Goal: Task Accomplishment & Management: Use online tool/utility

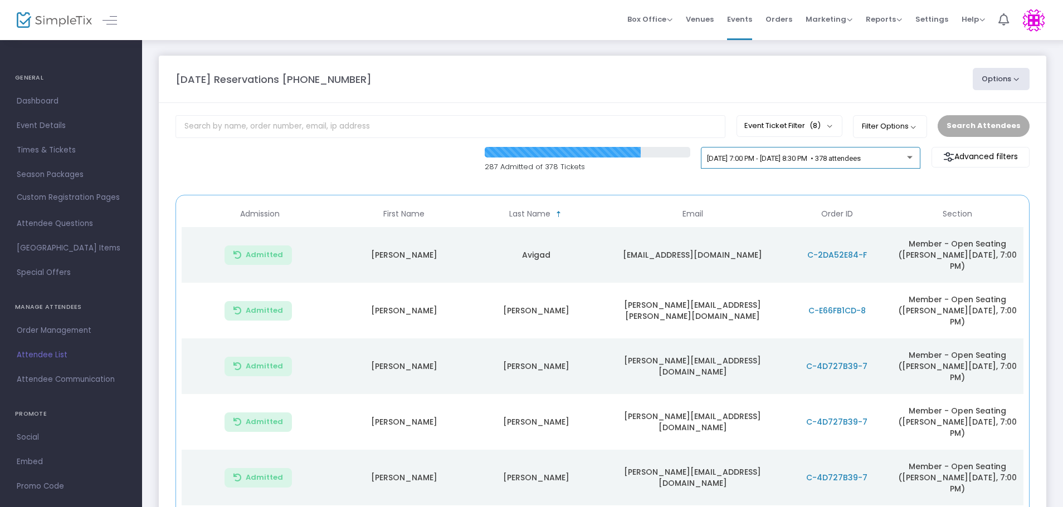
click at [731, 153] on div "9/22/2025 @ 7:00 PM - 9/22/2025 @ 8:30 PM • 378 attendees" at bounding box center [811, 161] width 208 height 16
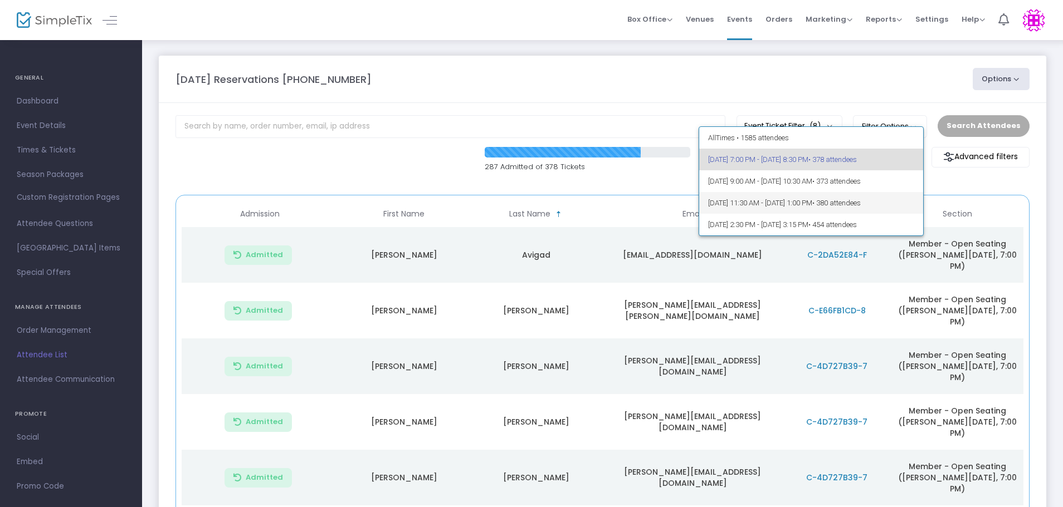
click at [750, 202] on span "9/23/2025 @ 11:30 AM - 9/23/2025 @ 1:00 PM • 380 attendees" at bounding box center [811, 203] width 207 height 22
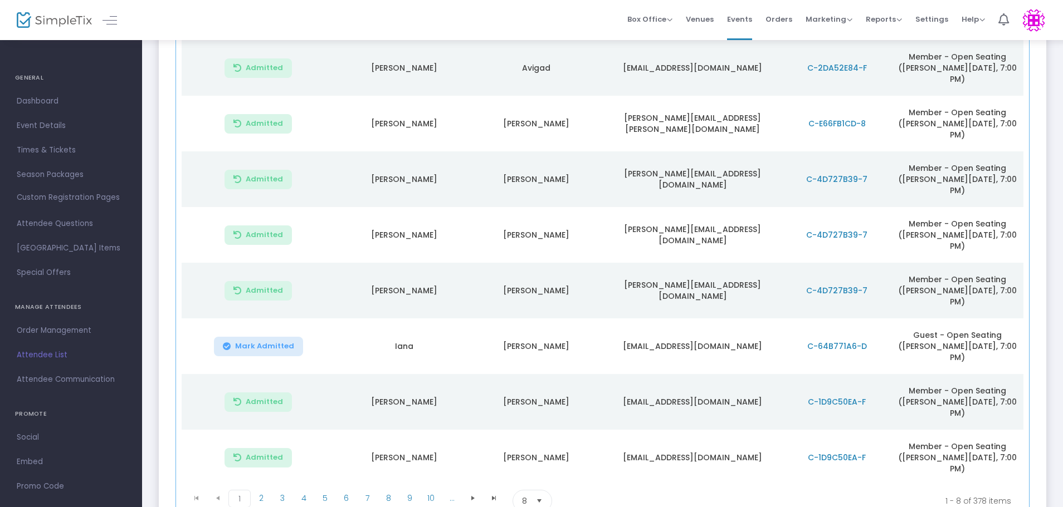
scroll to position [198, 0]
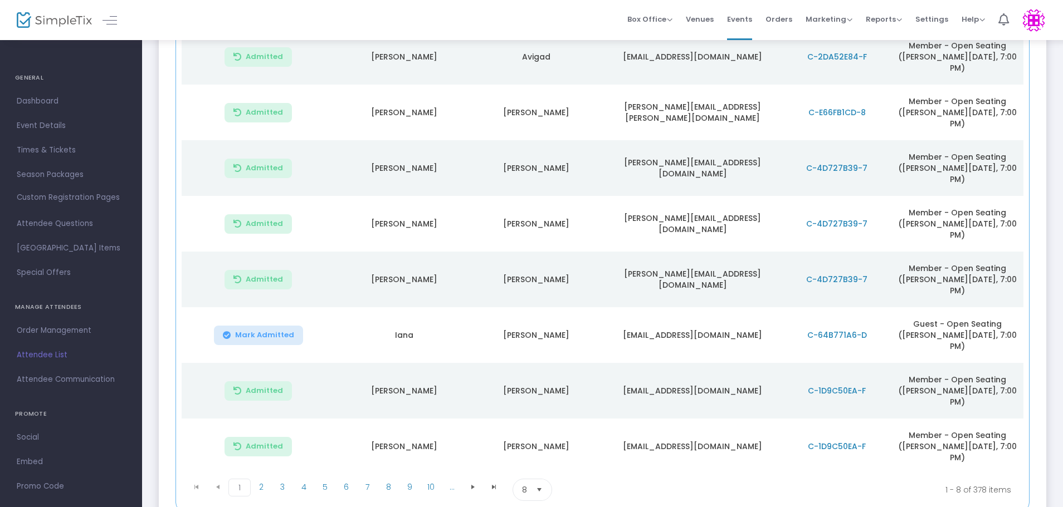
click at [538, 481] on span "Select" at bounding box center [539, 490] width 18 height 18
click at [537, 492] on li "100" at bounding box center [532, 491] width 38 height 22
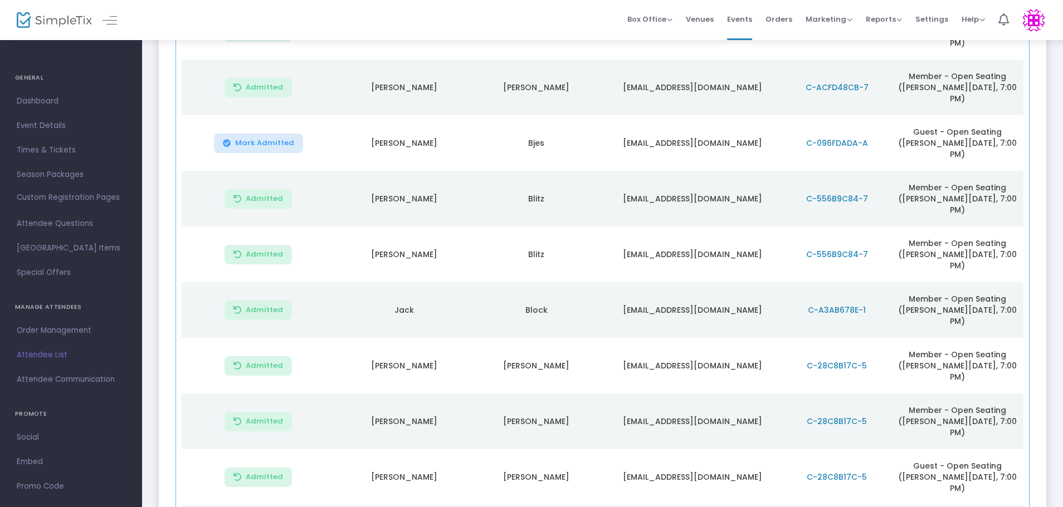
scroll to position [644, 0]
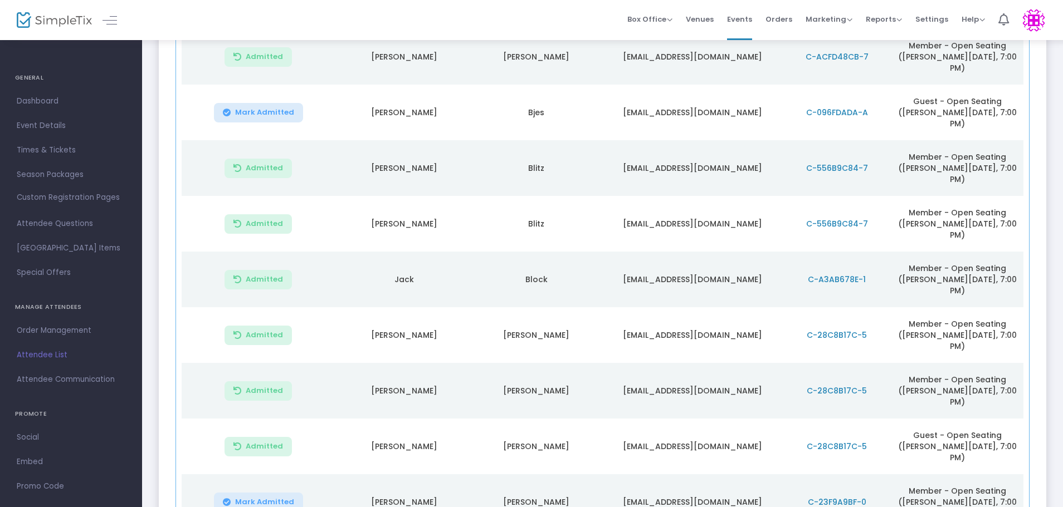
click at [261, 498] on span "Mark Admitted" at bounding box center [264, 502] width 59 height 9
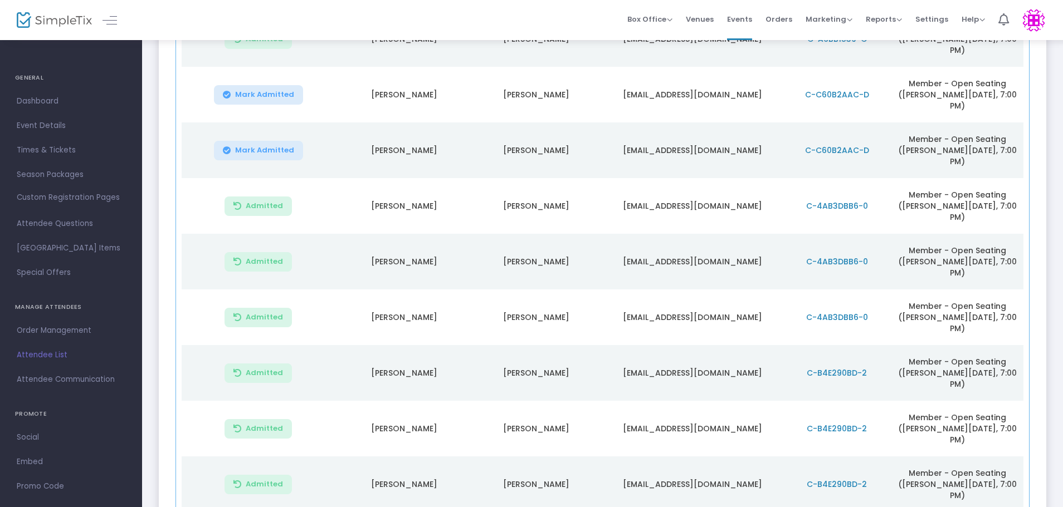
scroll to position [2817, 0]
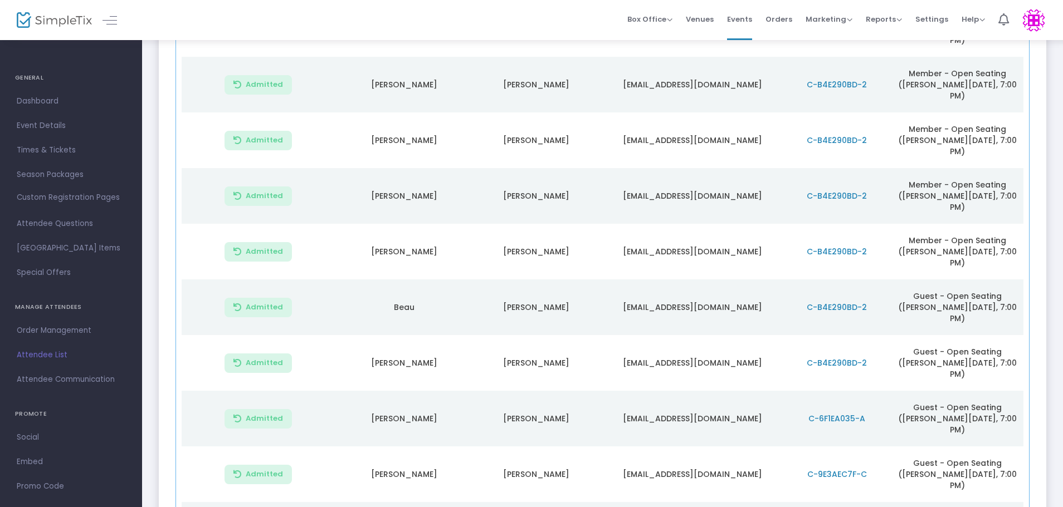
scroll to position [3095, 0]
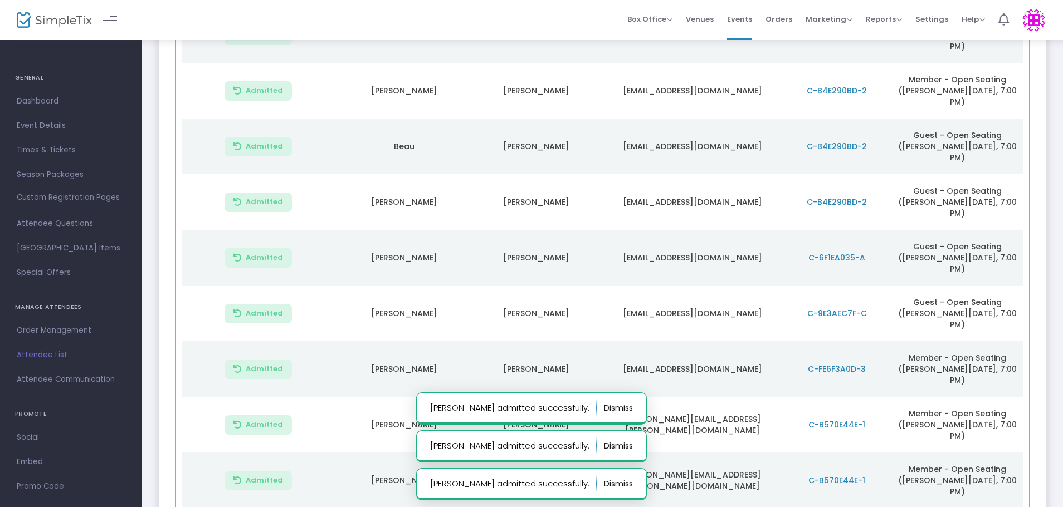
scroll to position [3262, 0]
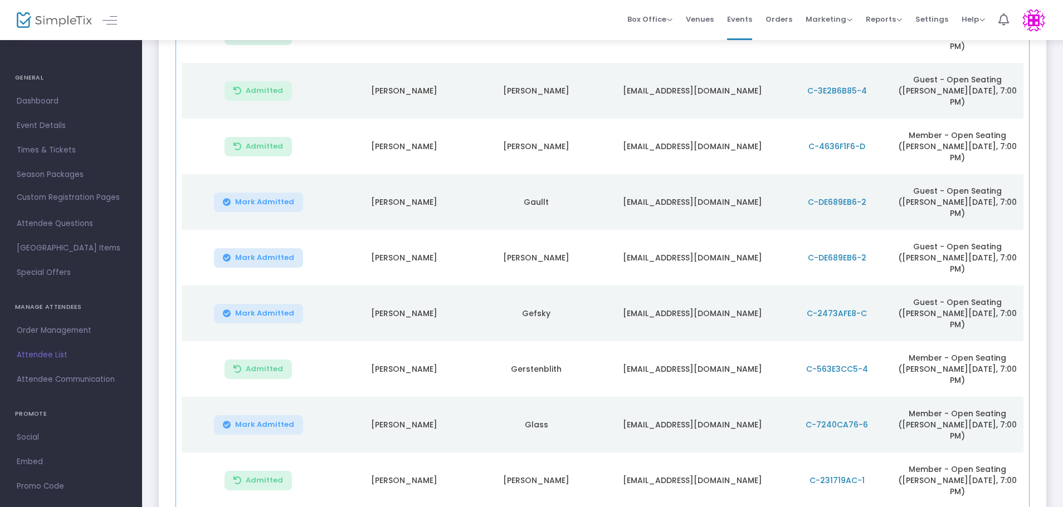
scroll to position [4298, 0]
